Goal: Transaction & Acquisition: Subscribe to service/newsletter

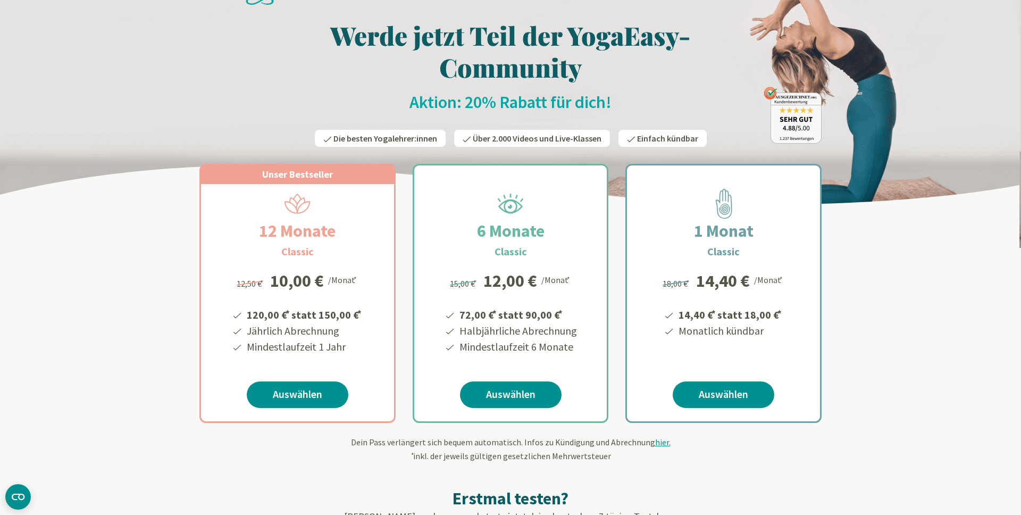
scroll to position [39, 0]
click at [428, 279] on div "6 Monate Classic 72,00 € * statt 90,00 € * Halbjährliche Abrechnung Mindestlauf…" at bounding box center [510, 312] width 193 height 256
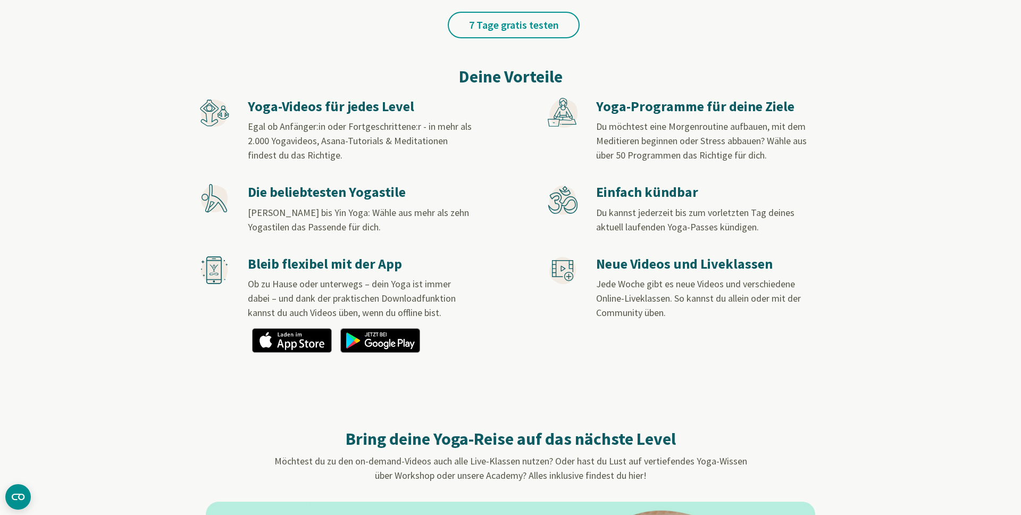
scroll to position [0, 0]
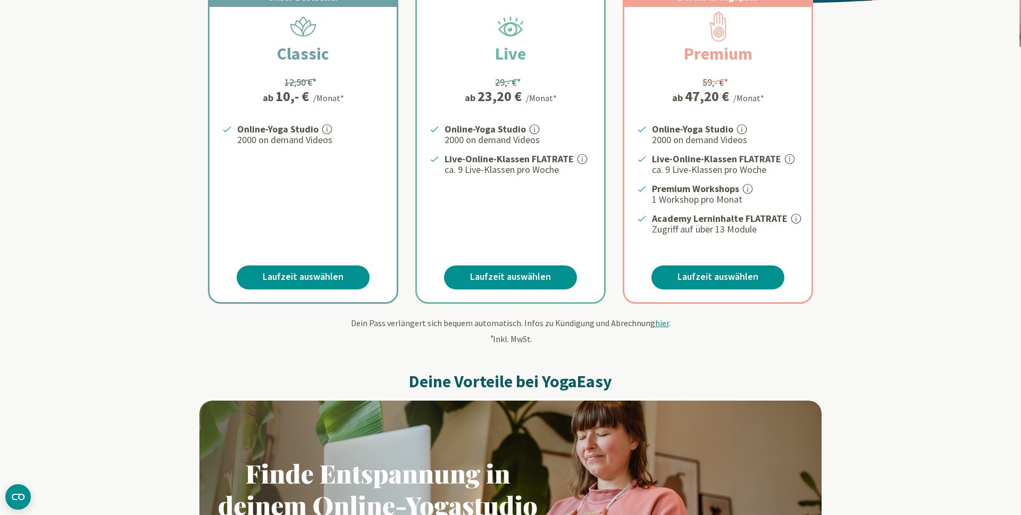
scroll to position [259, 0]
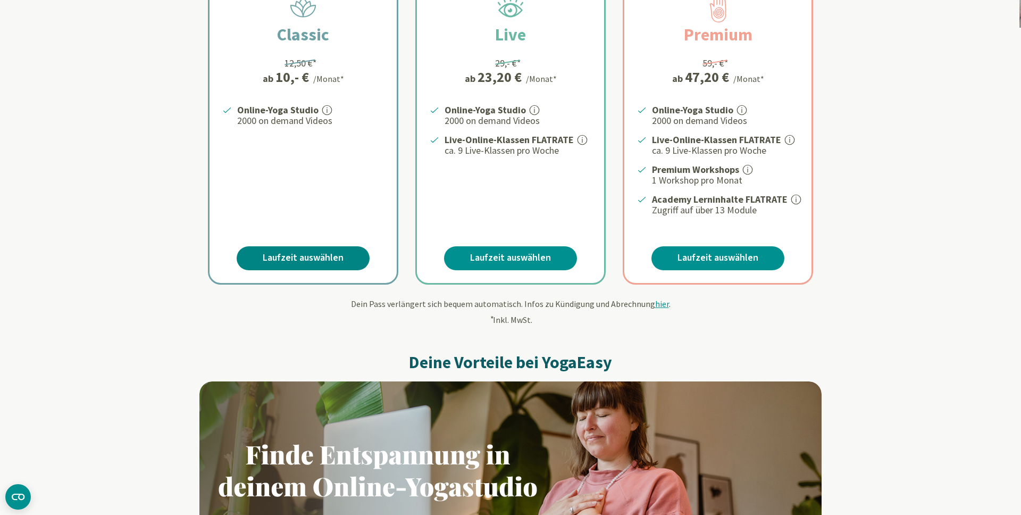
click at [346, 262] on link "Laufzeit auswählen" at bounding box center [303, 258] width 133 height 24
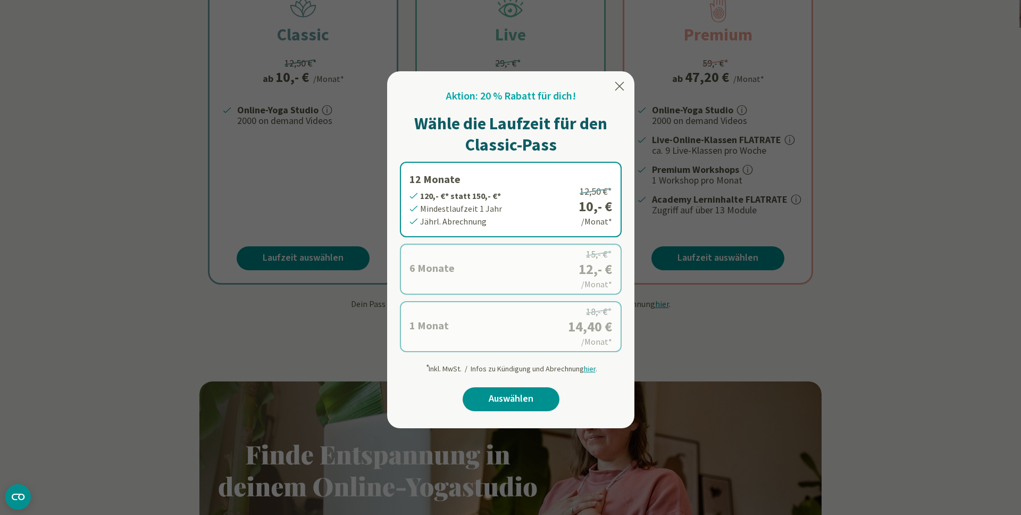
click at [492, 264] on label "6 Monate 72,- €* statt 90,- €* Mindestlaufzeit 6 Monate Halbjährl. Abrechnung 1…" at bounding box center [511, 269] width 222 height 51
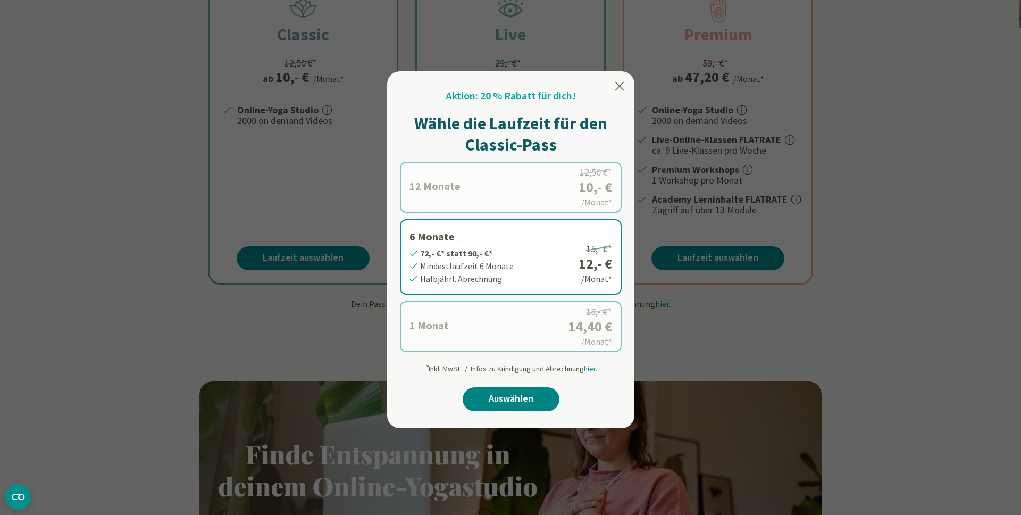
click at [501, 395] on link "Auswählen" at bounding box center [511, 399] width 97 height 24
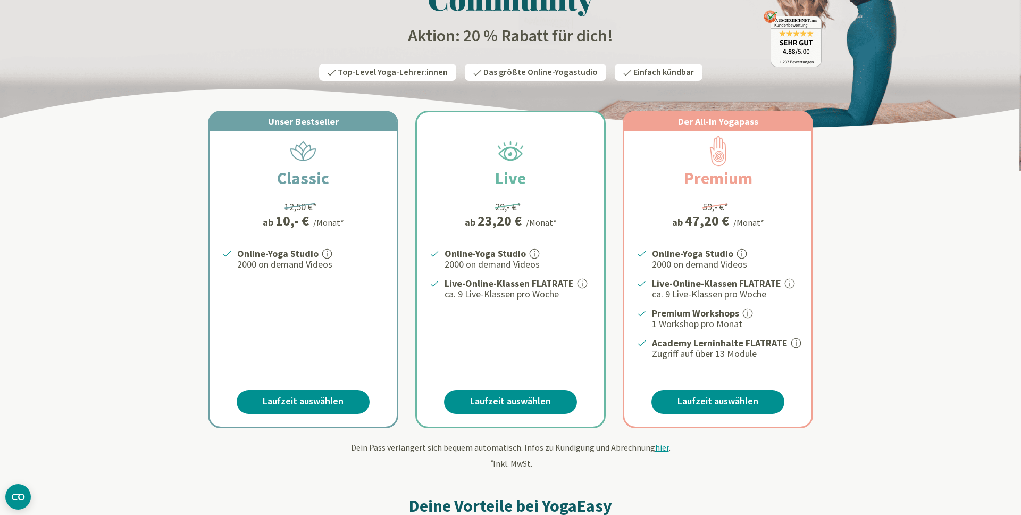
scroll to position [121, 0]
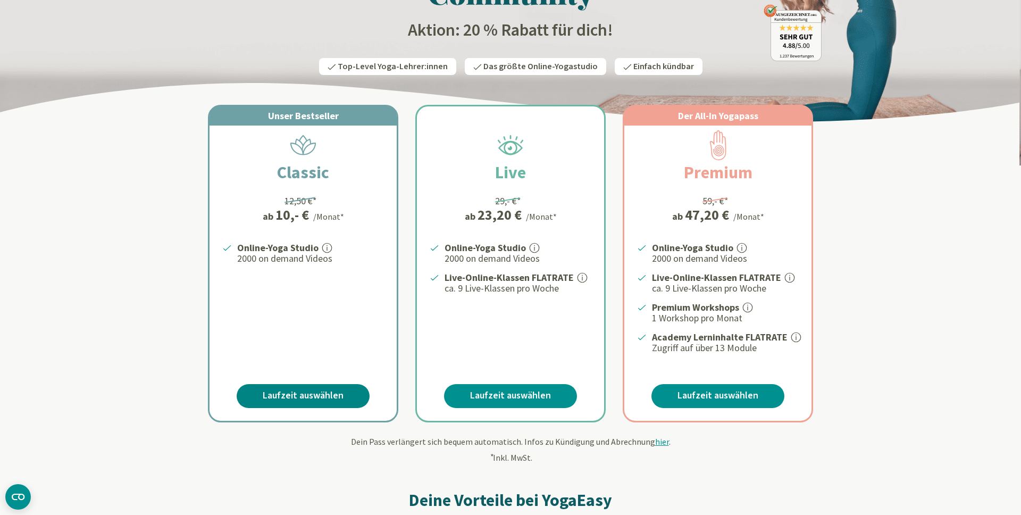
click at [256, 389] on link "Laufzeit auswählen" at bounding box center [303, 396] width 133 height 24
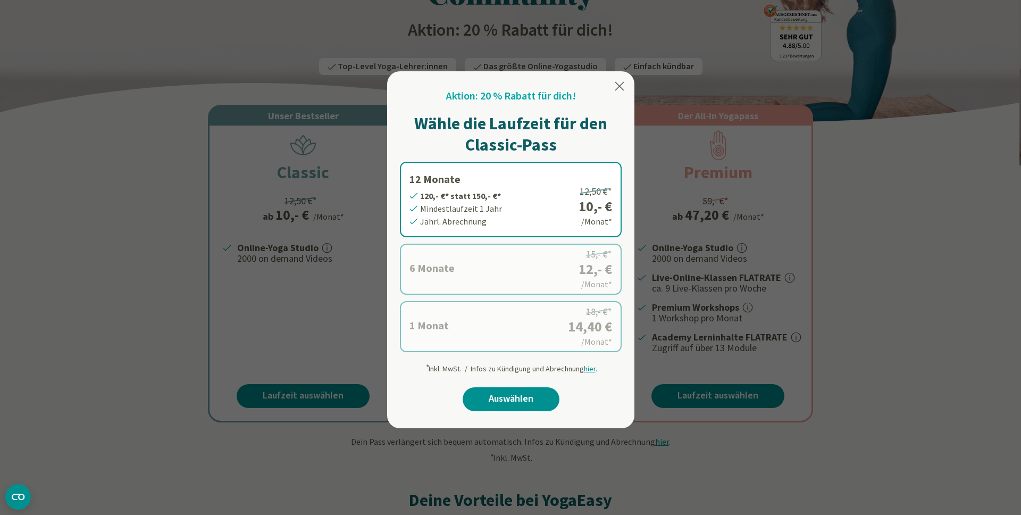
click at [618, 88] on icon at bounding box center [619, 86] width 9 height 9
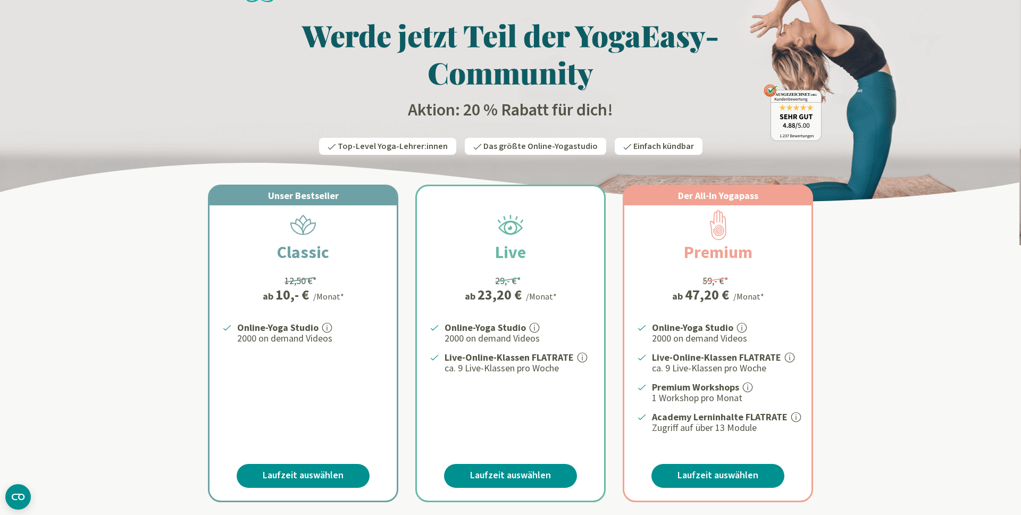
scroll to position [0, 0]
